Goal: Find specific page/section: Find specific page/section

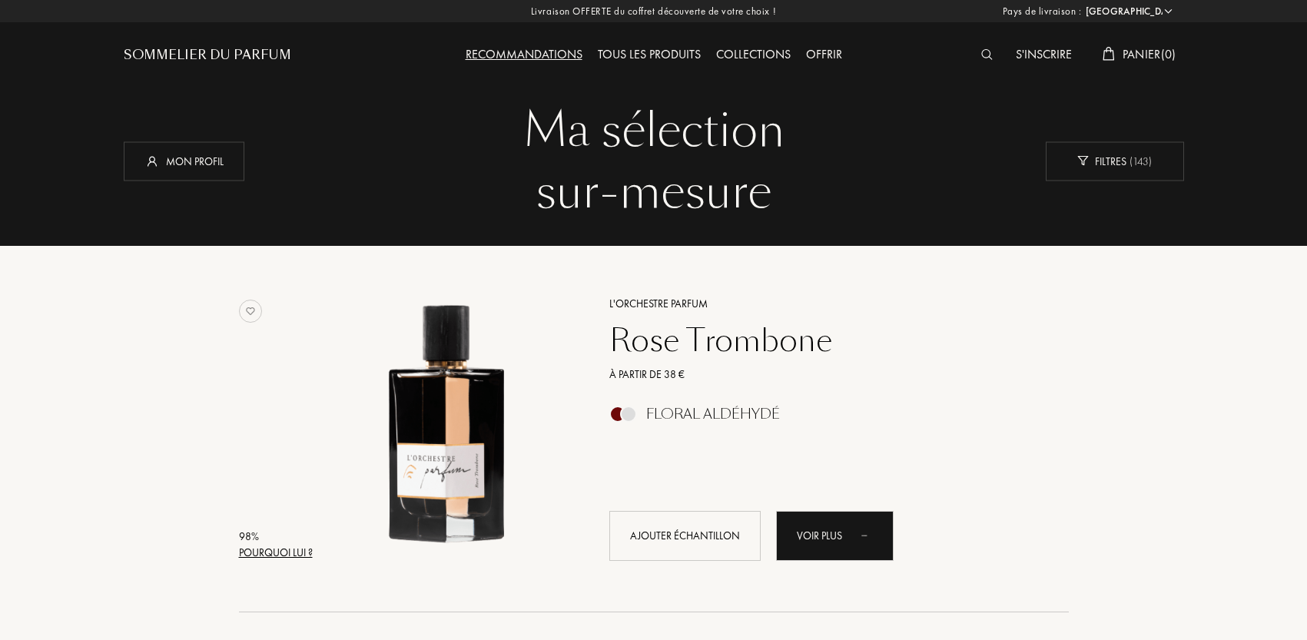
select select "FR"
click at [171, 50] on div "Sommelier du Parfum" at bounding box center [208, 55] width 168 height 18
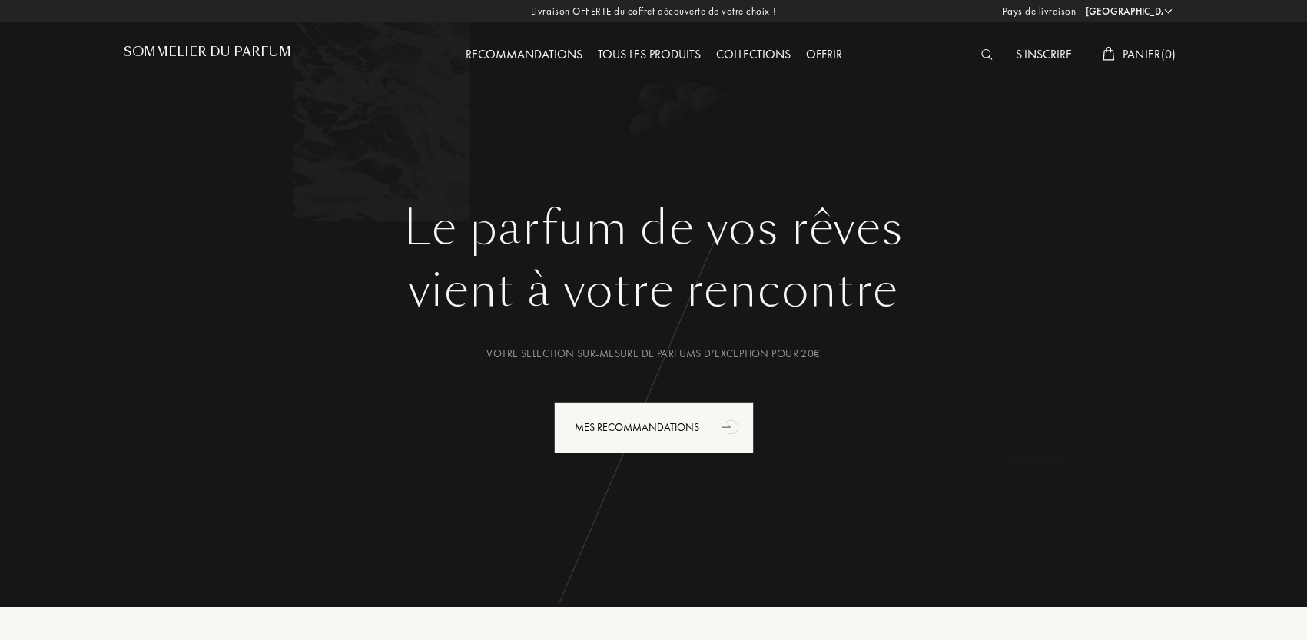
select select "FR"
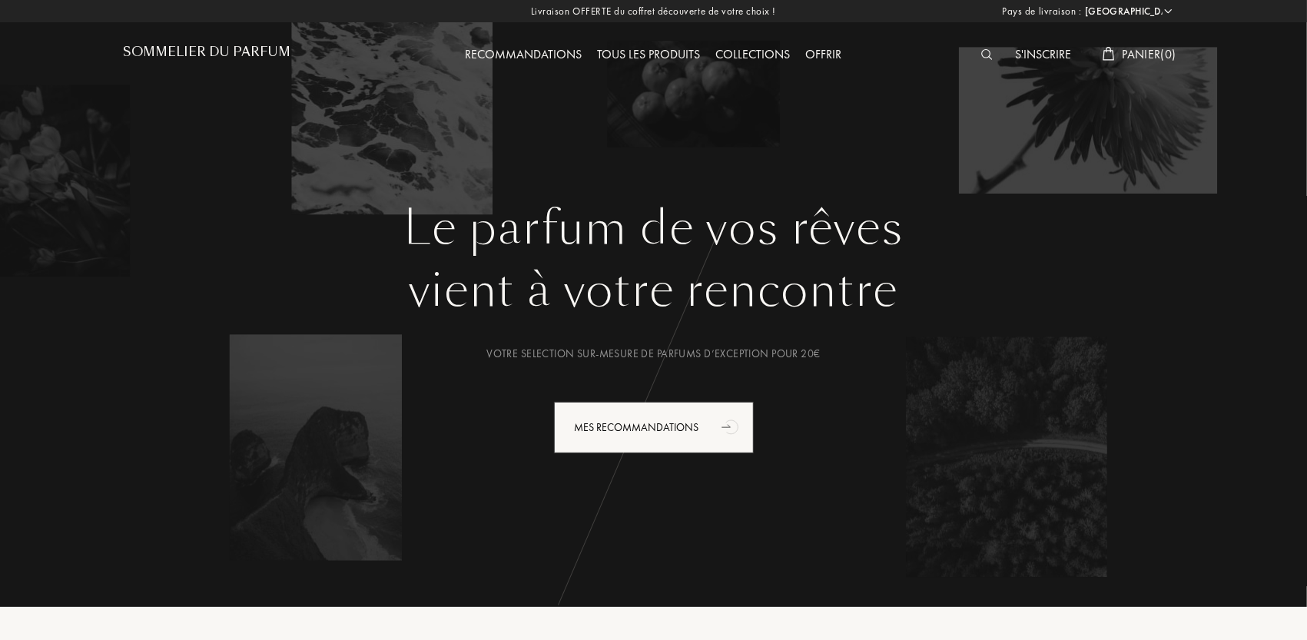
click at [981, 56] on img at bounding box center [987, 54] width 12 height 11
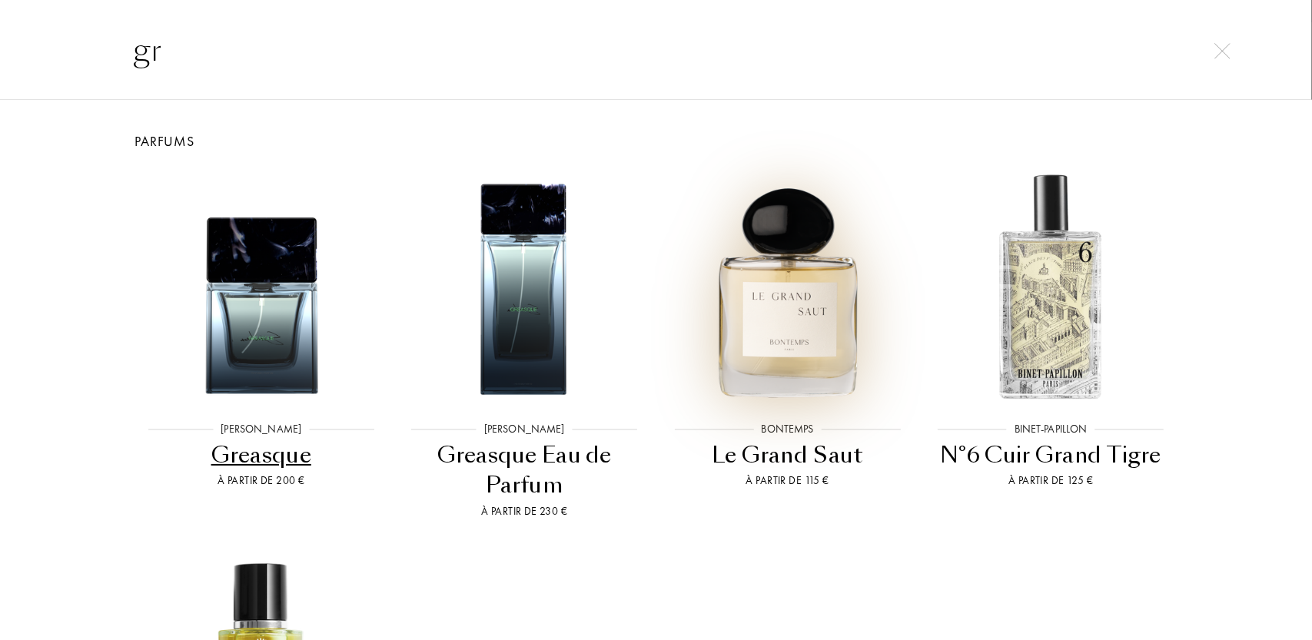
type input "g"
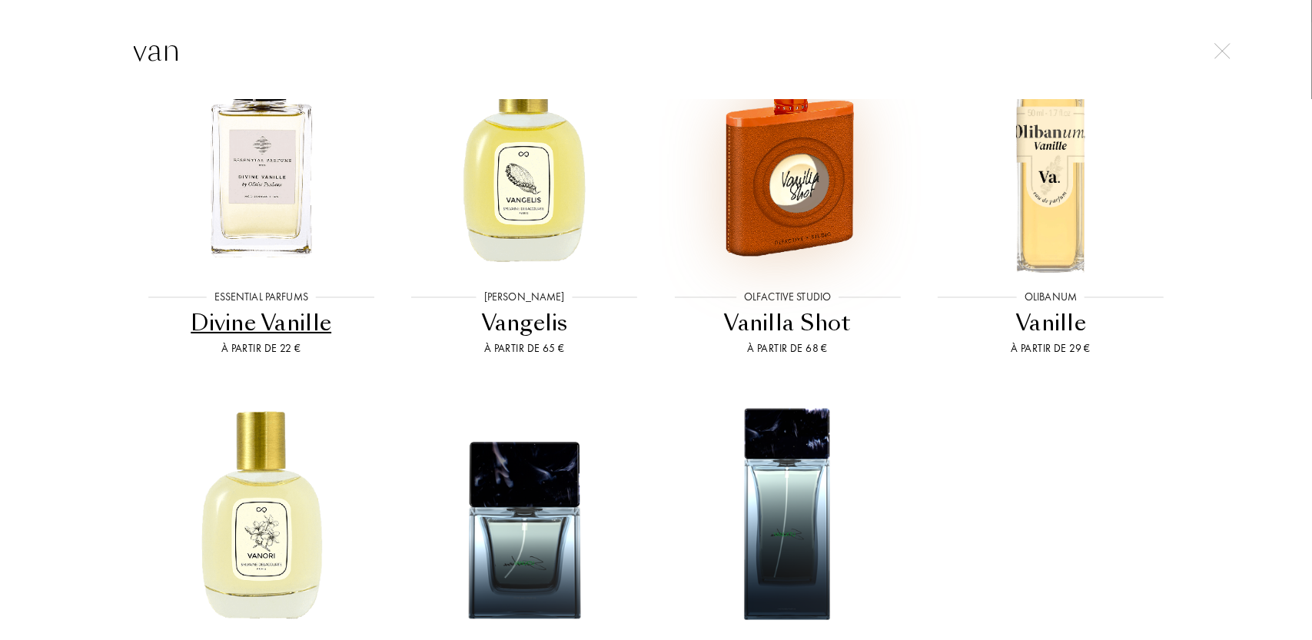
scroll to position [112, 0]
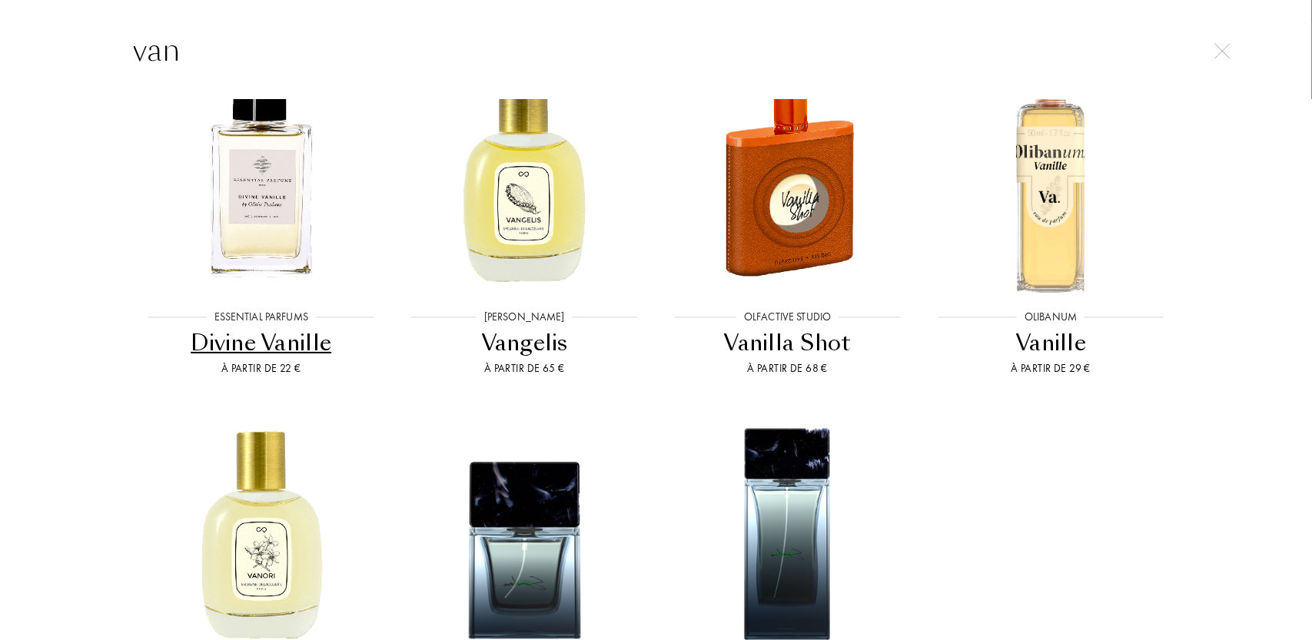
type input "van"
